Goal: Check status

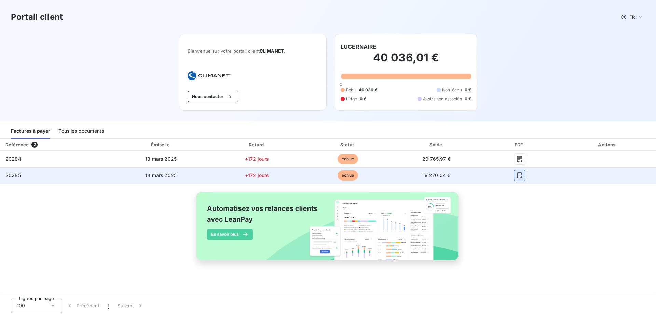
click at [521, 177] on icon "button" at bounding box center [519, 175] width 7 height 7
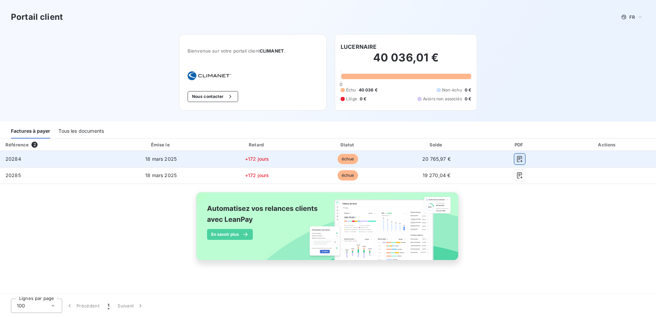
click at [521, 160] on icon "button" at bounding box center [519, 159] width 7 height 7
